Goal: Browse casually: Explore the website without a specific task or goal

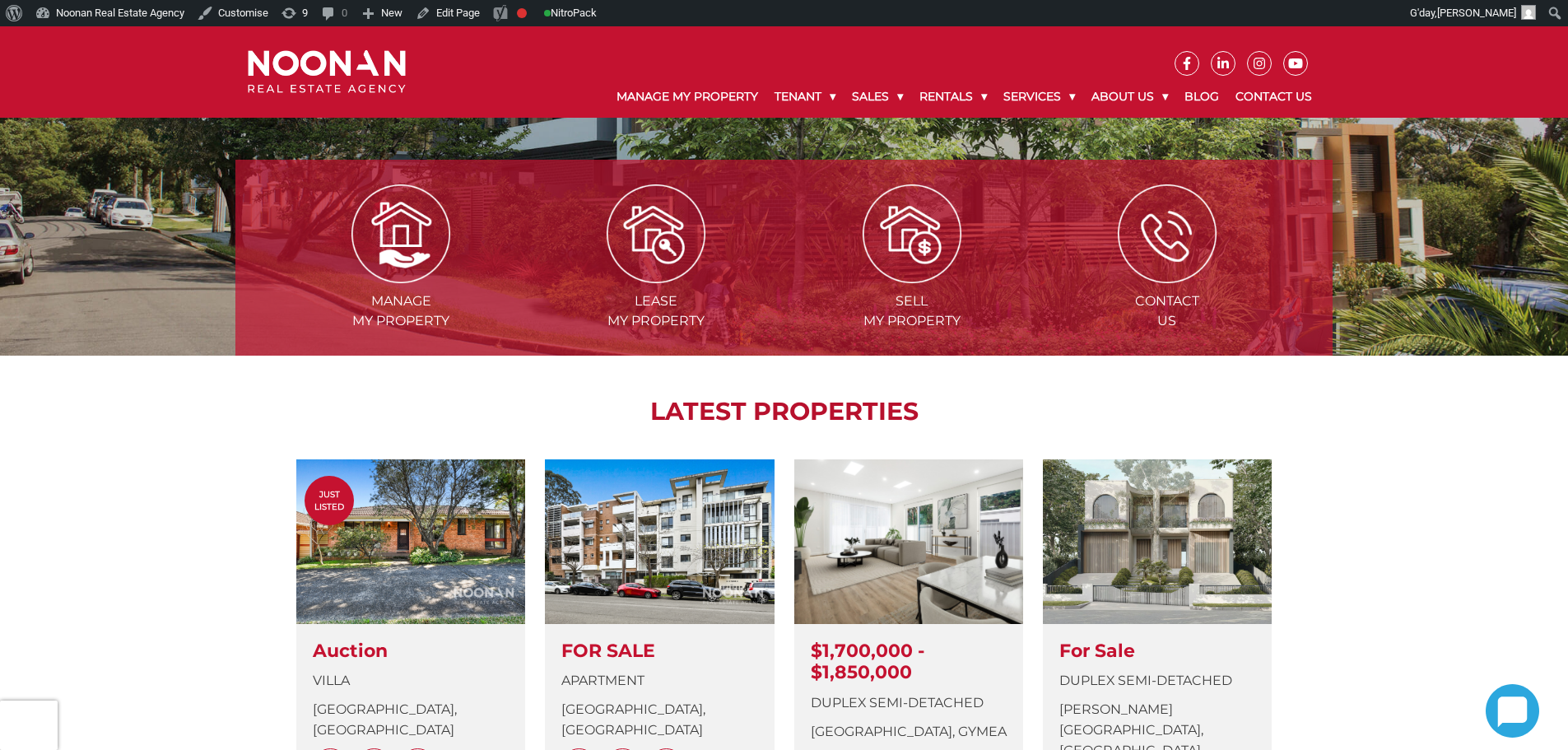
scroll to position [741, 0]
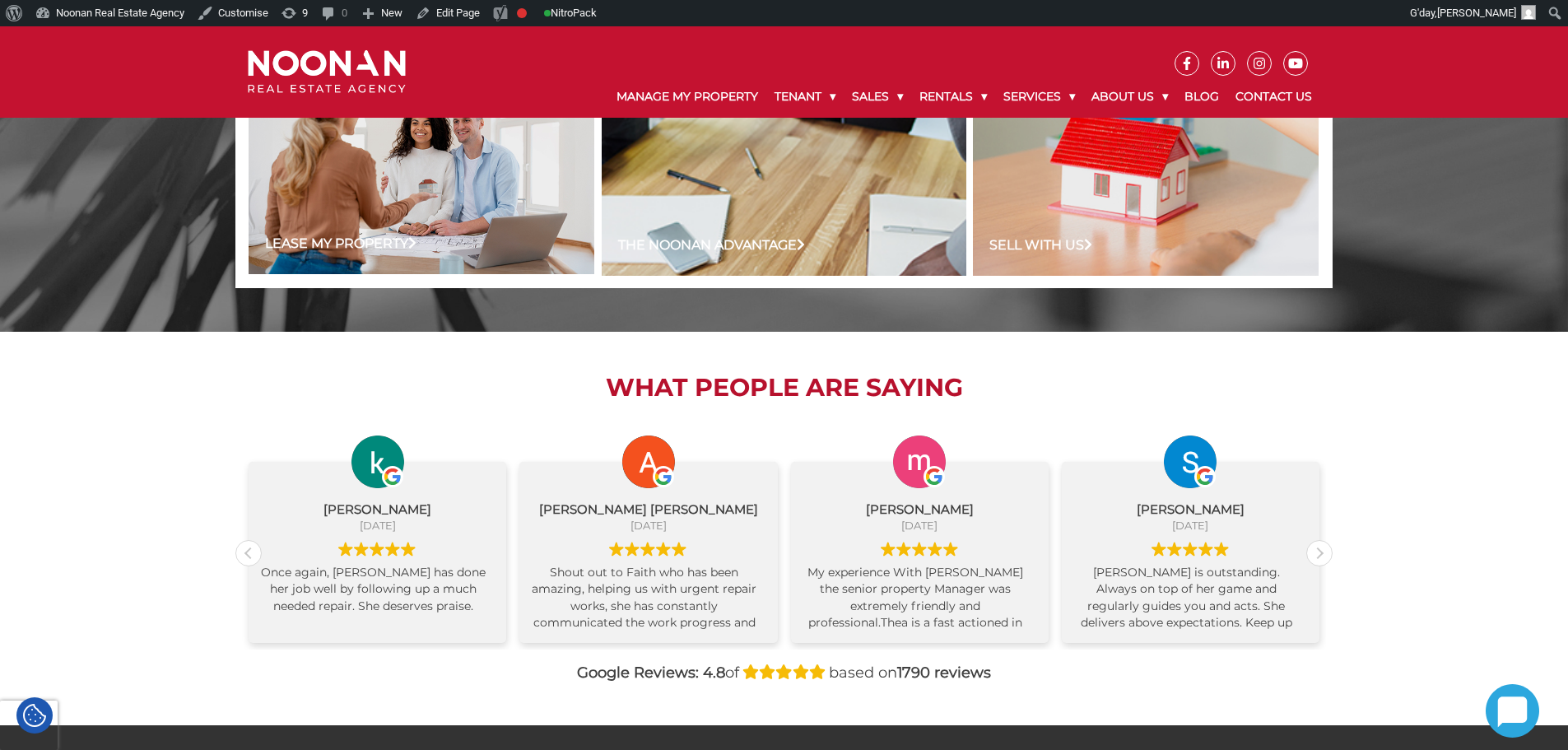
scroll to position [1564, 0]
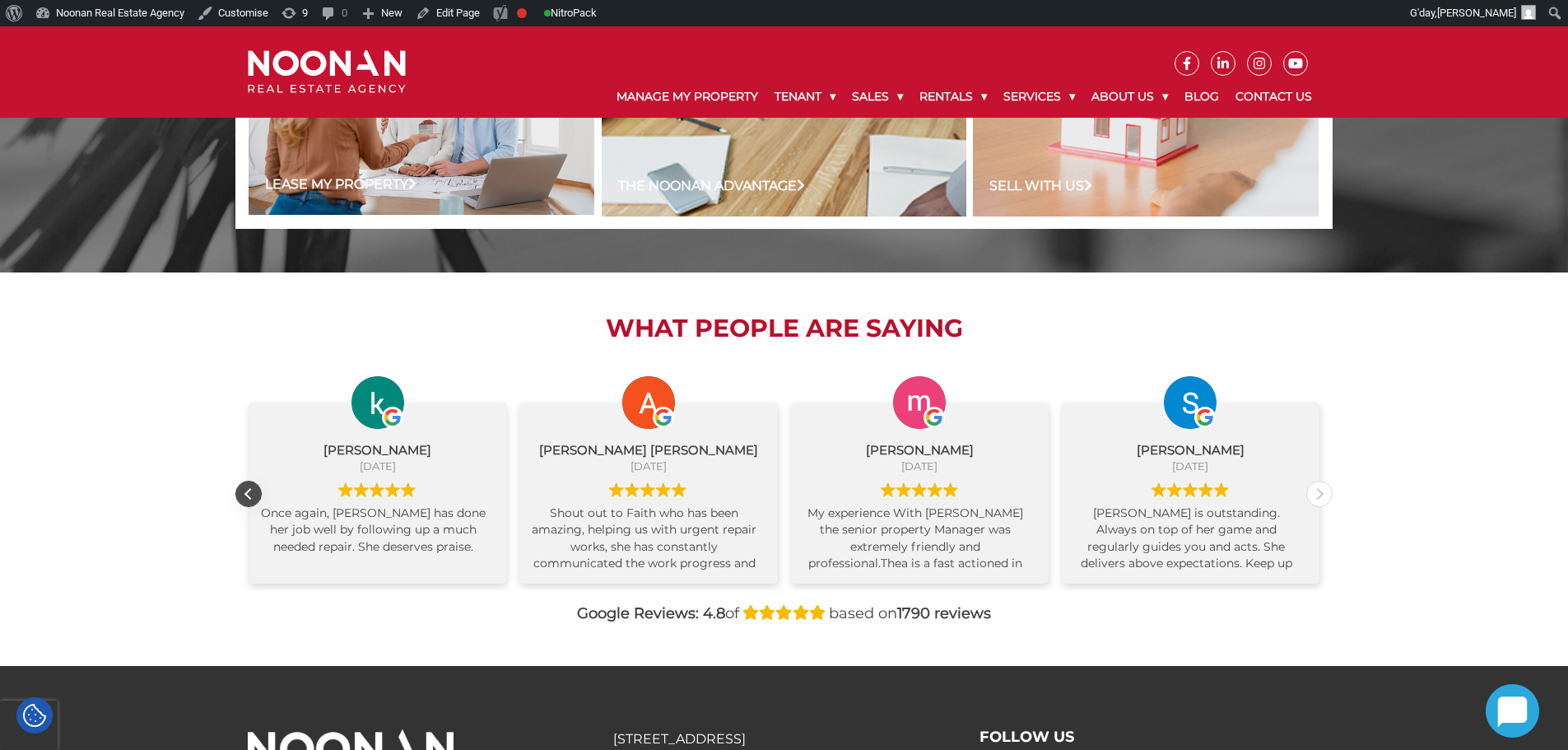
click at [247, 496] on div "Previous review" at bounding box center [248, 494] width 25 height 25
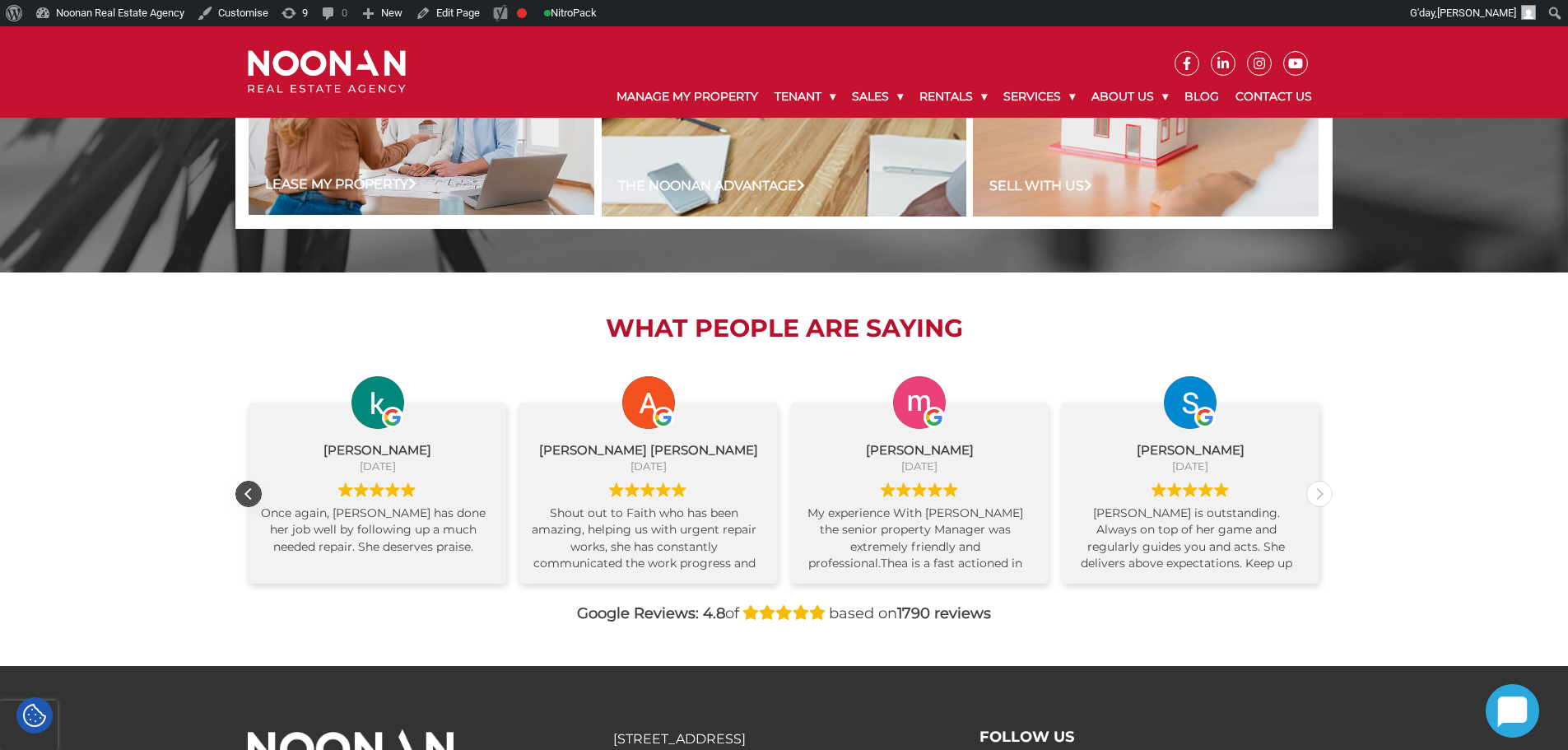
click at [247, 496] on div "Previous review" at bounding box center [248, 494] width 25 height 25
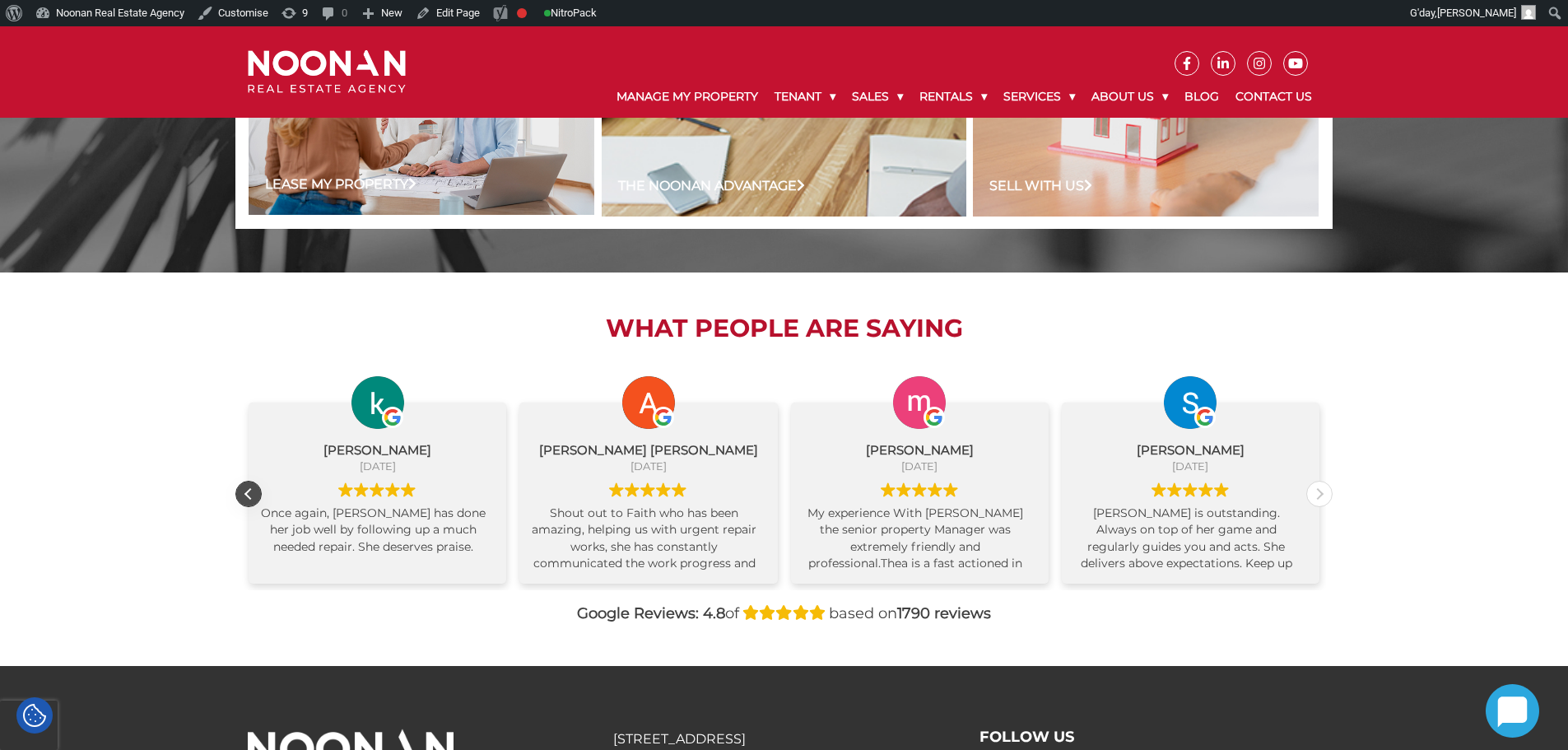
click at [247, 496] on div "Previous review" at bounding box center [248, 494] width 25 height 25
click at [248, 496] on div "[PERSON_NAME] [DATE] Once again, [PERSON_NAME] has done her job well by followi…" at bounding box center [377, 493] width 258 height 181
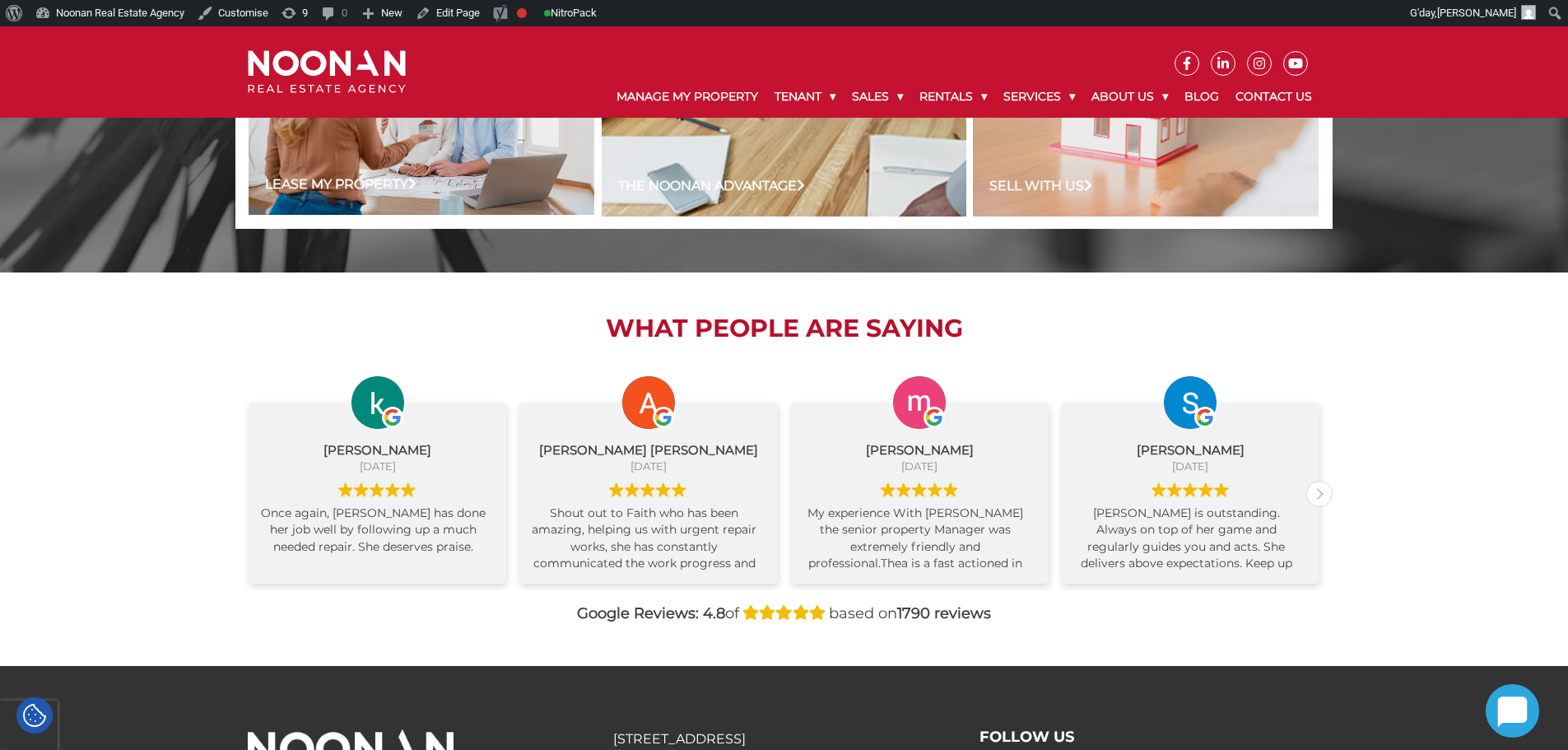
click at [247, 496] on div "[PERSON_NAME] [DATE] Once again, [PERSON_NAME] has done her job well by followi…" at bounding box center [377, 493] width 270 height 181
click at [135, 454] on div "What People are Saying [PERSON_NAME] [DATE] Once again, [PERSON_NAME] has done …" at bounding box center [784, 469] width 1568 height 393
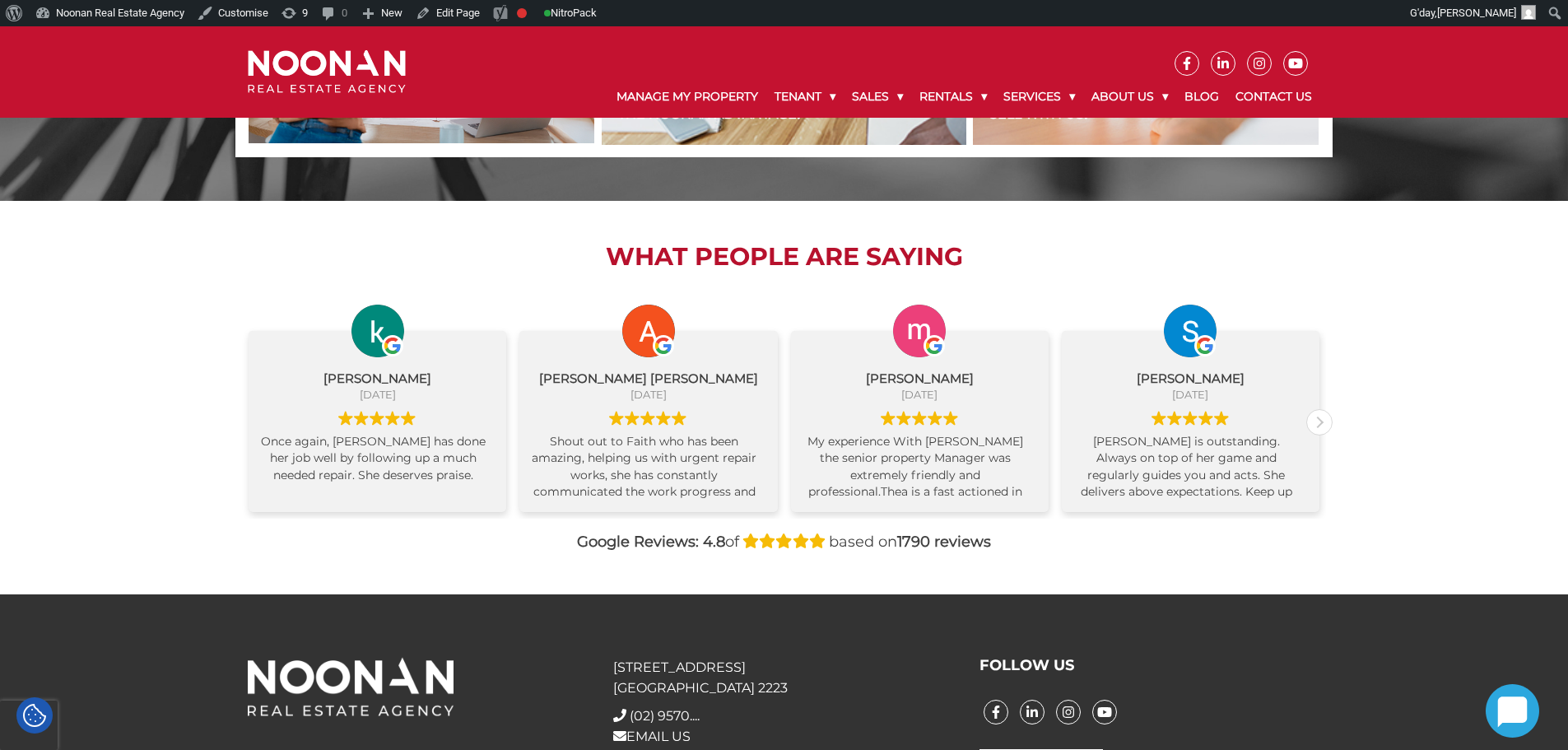
scroll to position [1480, 0]
